Goal: Check status: Check status

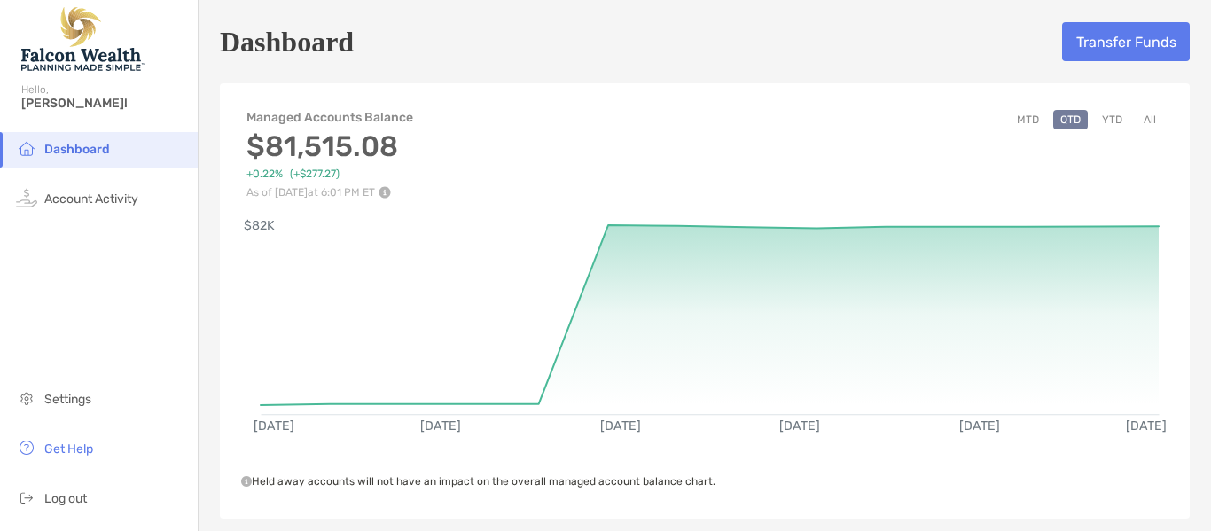
click at [1016, 117] on button "MTD" at bounding box center [1028, 120] width 36 height 20
click at [1098, 116] on button "YTD" at bounding box center [1112, 120] width 35 height 20
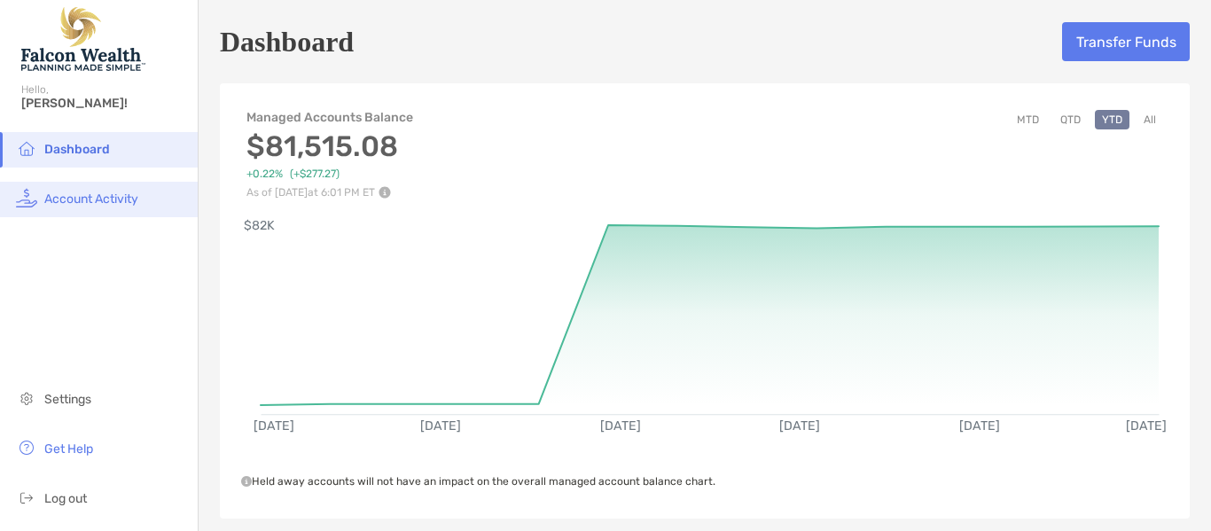
click at [86, 199] on span "Account Activity" at bounding box center [91, 198] width 94 height 15
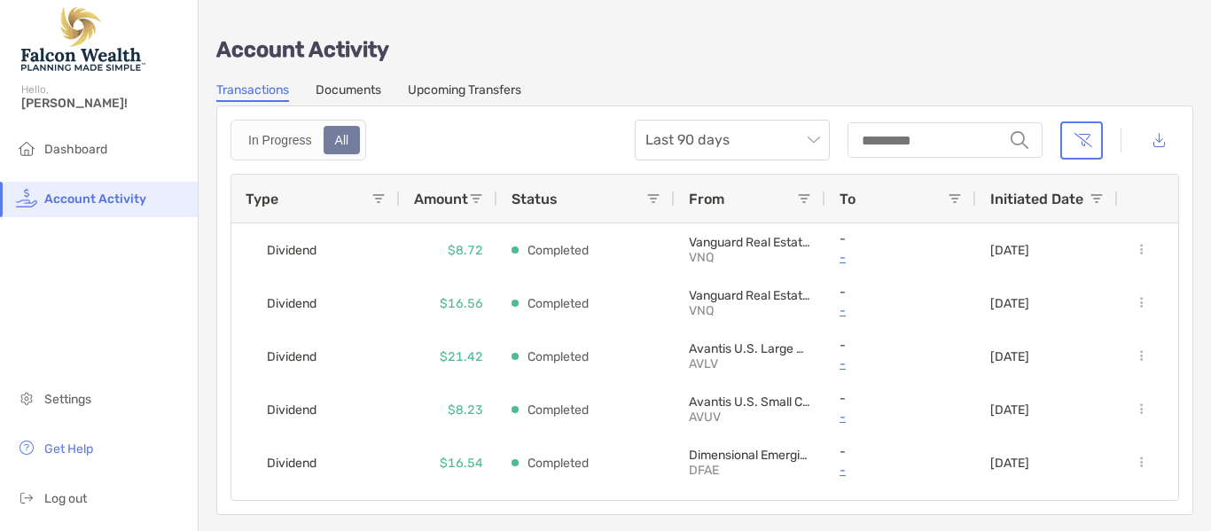
click at [348, 91] on link "Documents" at bounding box center [349, 92] width 66 height 20
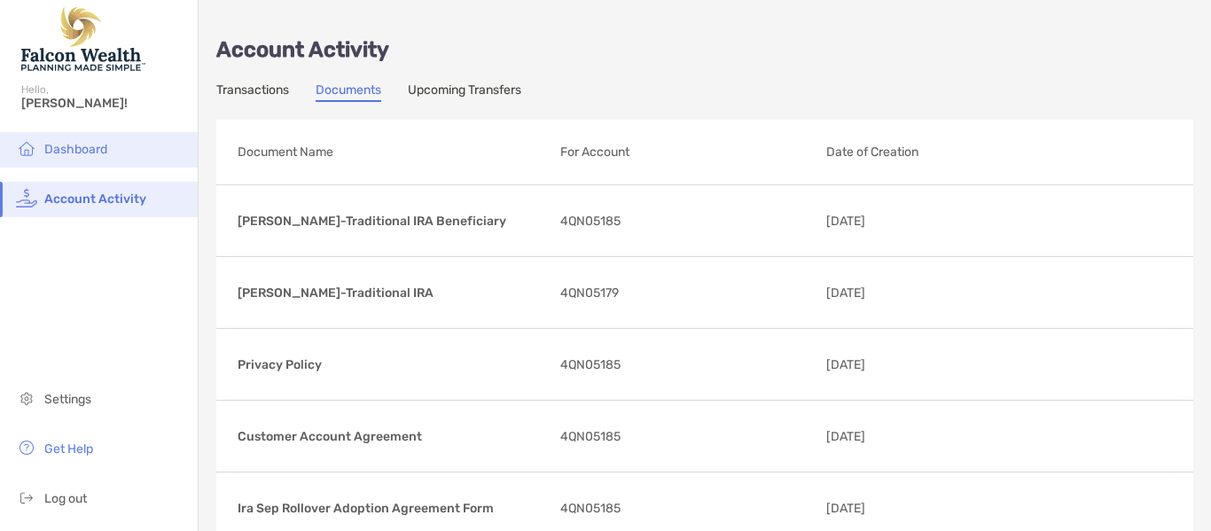
click at [83, 158] on li "Dashboard" at bounding box center [99, 149] width 198 height 35
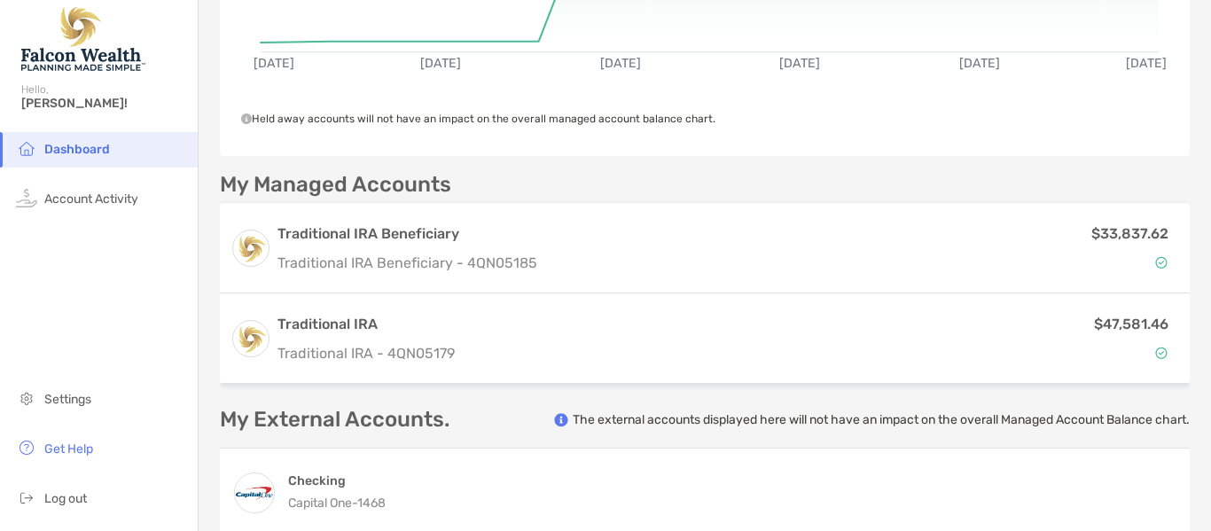
scroll to position [317, 0]
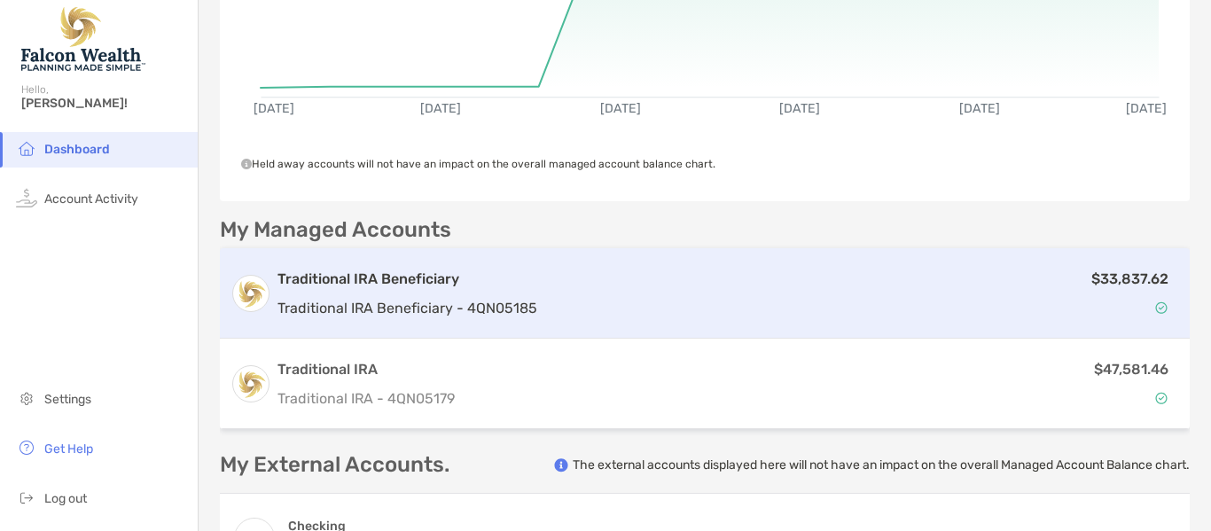
click at [361, 282] on h3 "Traditional IRA Beneficiary" at bounding box center [407, 279] width 260 height 21
